Goal: Task Accomplishment & Management: Manage account settings

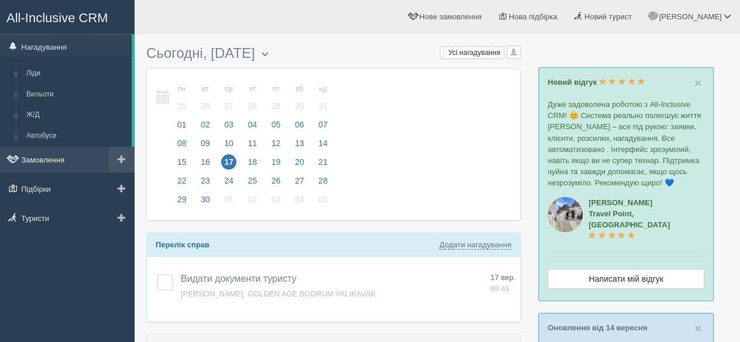
click at [51, 160] on link "Замовлення" at bounding box center [67, 160] width 135 height 26
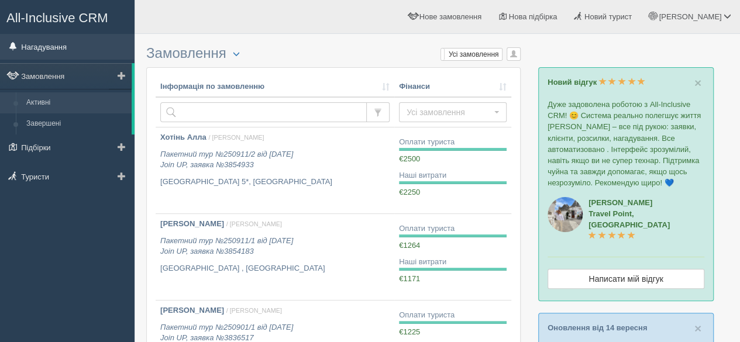
click at [60, 52] on link "Нагадування" at bounding box center [67, 47] width 135 height 26
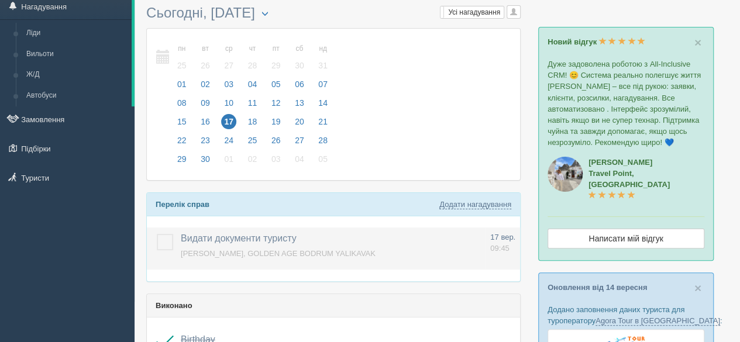
scroll to position [58, 0]
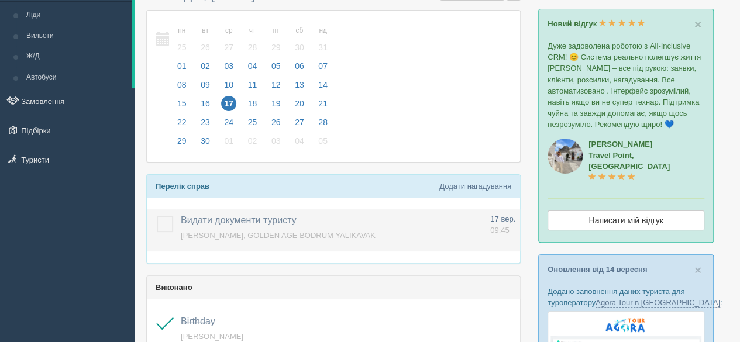
click at [291, 232] on span "YEPUR MYKOLA, GOLDEN AGE BODRUM YALIKAVAK" at bounding box center [278, 235] width 195 height 9
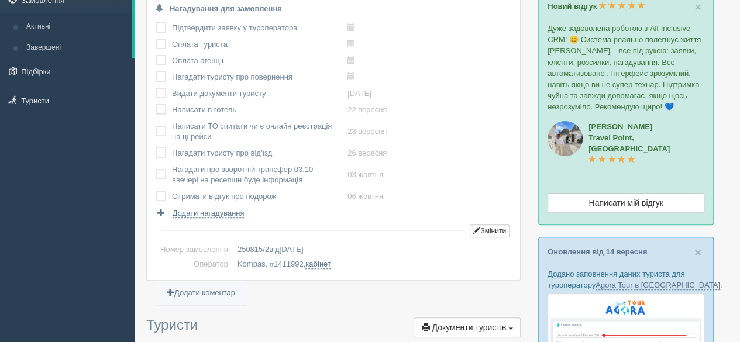
scroll to position [58, 0]
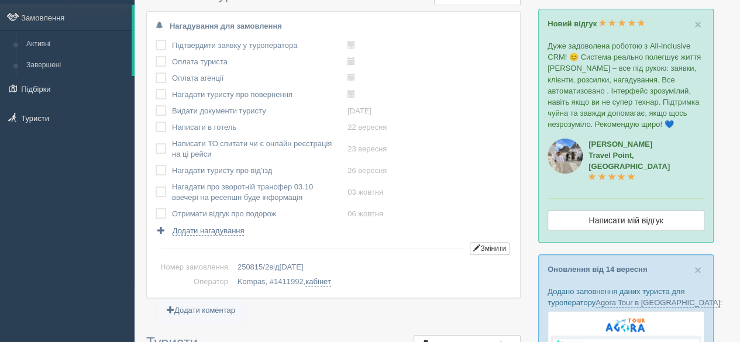
drag, startPoint x: 239, startPoint y: 132, endPoint x: 172, endPoint y: 129, distance: 66.7
click at [172, 129] on td "Написати в готель" at bounding box center [259, 127] width 175 height 16
copy td "Написати в готель"
click at [205, 234] on span "Додати нагадування" at bounding box center [209, 230] width 72 height 9
select select "15"
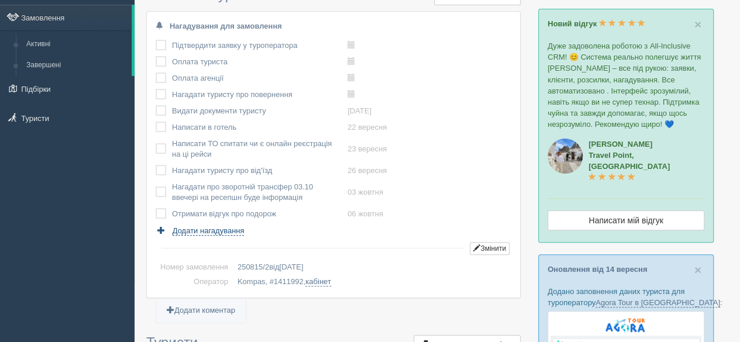
select select "25"
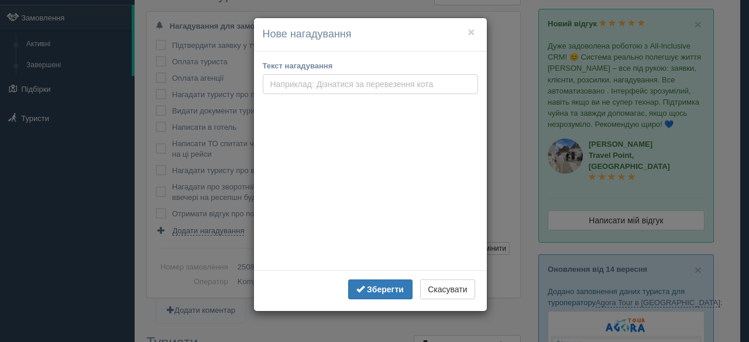
paste input "Написати в готель"
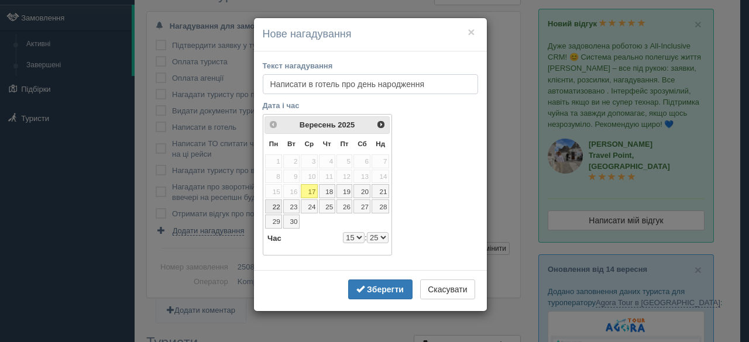
type input "Написати в готель про день народження"
click at [275, 206] on link "22" at bounding box center [273, 206] width 17 height 14
select select "15"
select select "25"
click at [357, 236] on select "0 1 2 3 4 5 6 7 8 9 10 11 12 13 14 15 16 17 18 19 20 21 22 23" at bounding box center [354, 237] width 22 height 11
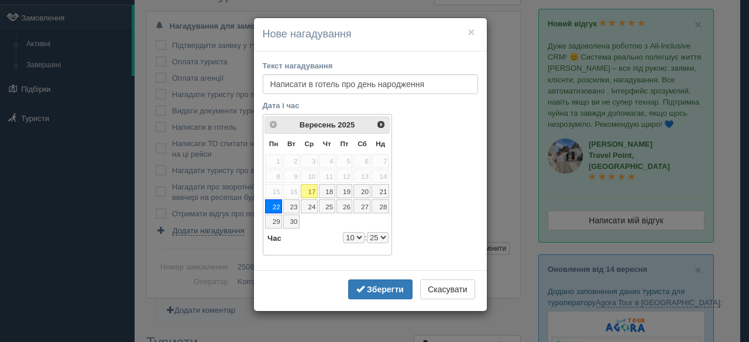
select select "10"
select select "25"
click at [375, 285] on b "Зберегти" at bounding box center [385, 289] width 37 height 9
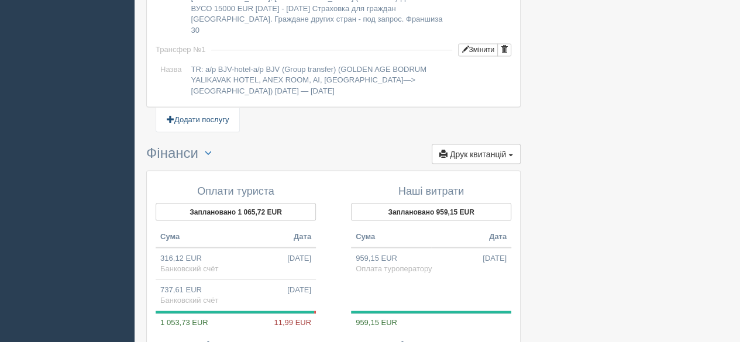
scroll to position [1191, 0]
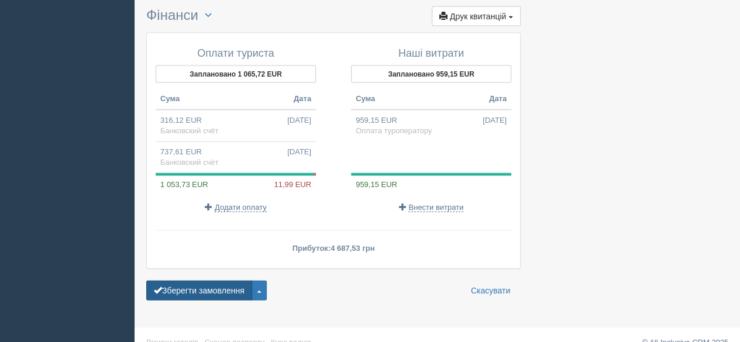
click at [208, 281] on button "Зберегти замовлення" at bounding box center [199, 291] width 106 height 20
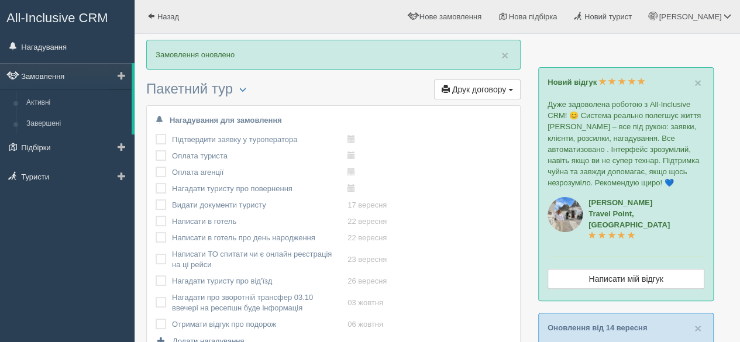
click at [73, 82] on link "Замовлення" at bounding box center [66, 76] width 132 height 26
